Goal: Information Seeking & Learning: Learn about a topic

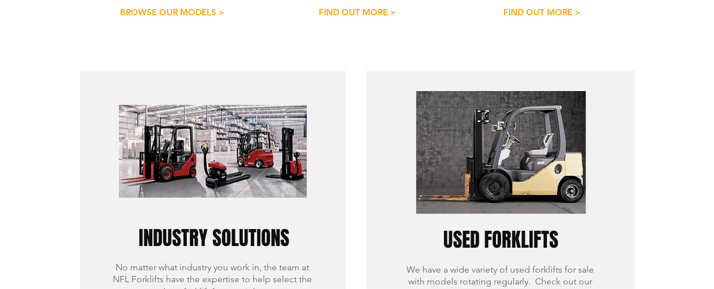
scroll to position [779, 0]
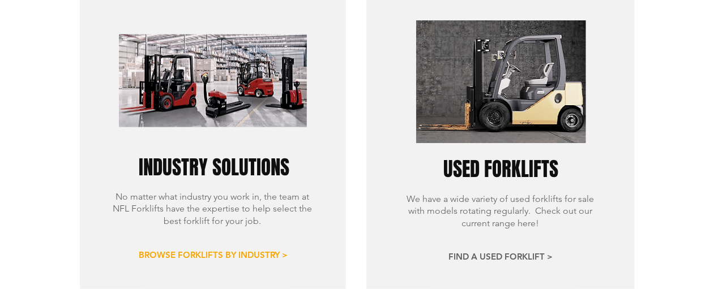
click at [515, 251] on span "FIND A USED FORKLIFT >" at bounding box center [501, 257] width 104 height 12
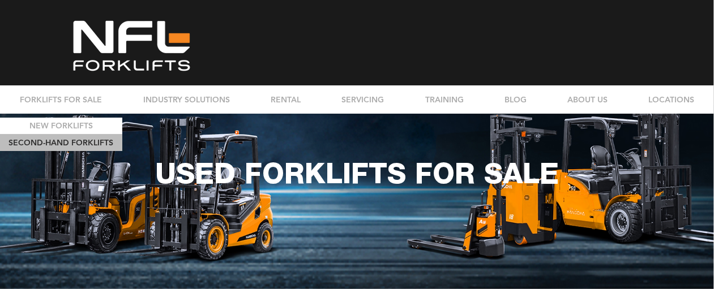
click at [63, 100] on p "FORKLIFTS FOR SALE" at bounding box center [61, 100] width 93 height 28
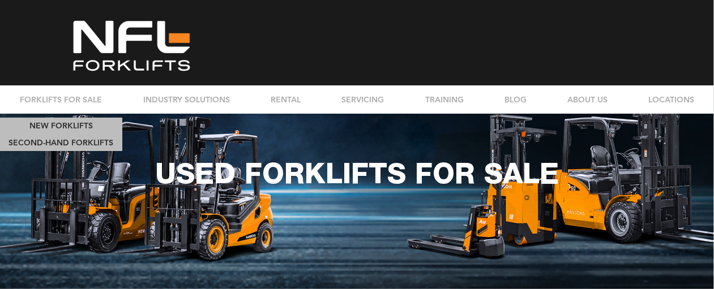
click at [52, 123] on p "NEW FORKLIFTS" at bounding box center [60, 126] width 71 height 16
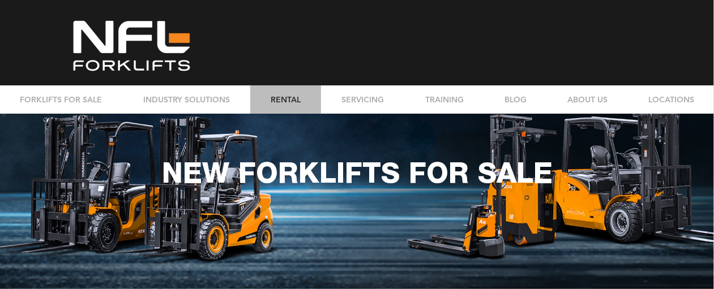
click at [281, 97] on p "RENTAL" at bounding box center [286, 100] width 41 height 28
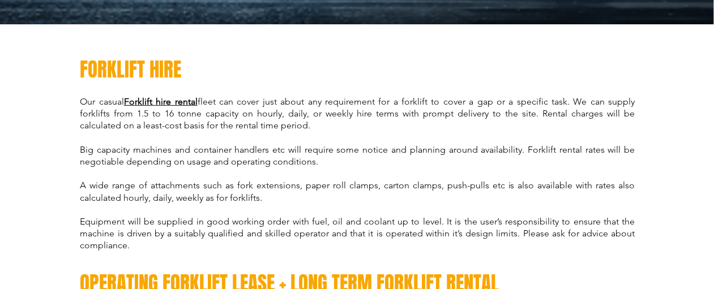
scroll to position [354, 0]
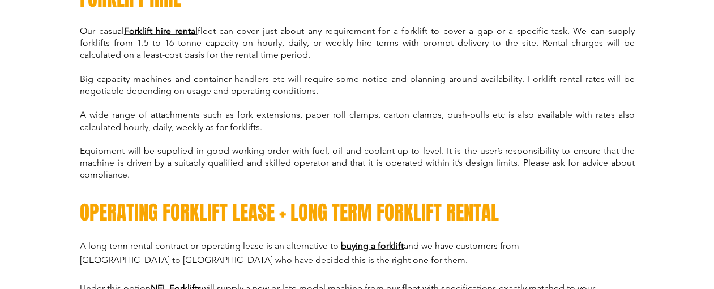
click at [188, 29] on span "Forklift hire rental" at bounding box center [161, 30] width 74 height 11
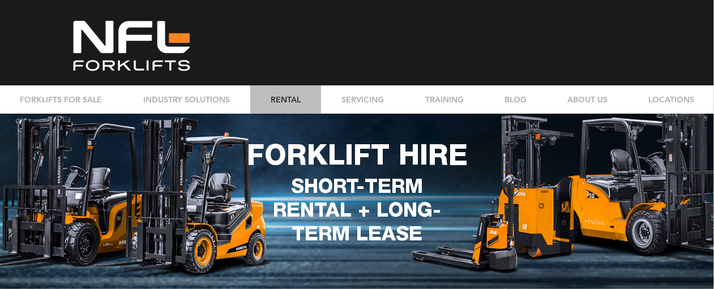
click at [276, 99] on p "RENTAL" at bounding box center [286, 100] width 41 height 28
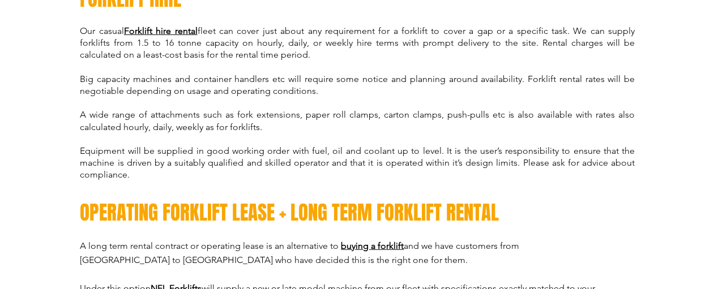
scroll to position [496, 0]
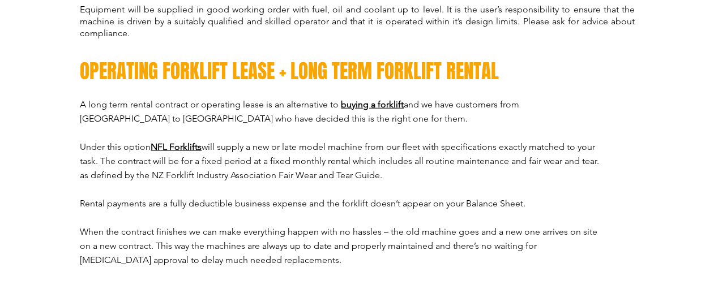
click at [387, 104] on link "buying a forklift" at bounding box center [372, 104] width 63 height 11
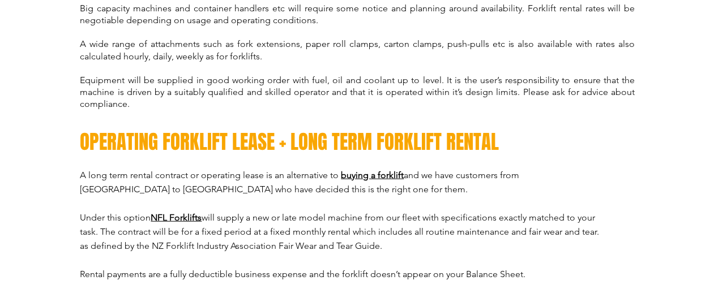
scroll to position [71, 0]
